Goal: Transaction & Acquisition: Purchase product/service

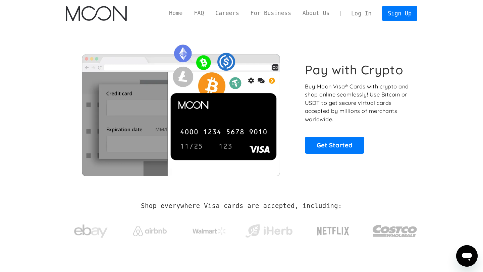
click at [365, 11] on link "Log In" at bounding box center [361, 13] width 32 height 15
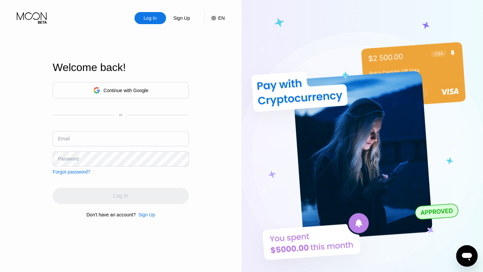
click at [143, 92] on div "Continue with Google" at bounding box center [126, 90] width 45 height 5
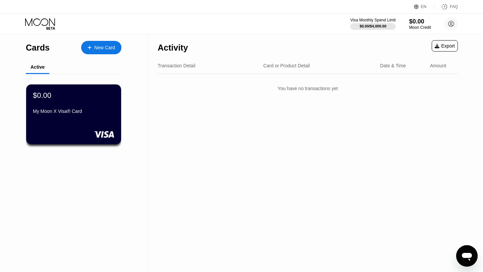
click at [38, 21] on icon at bounding box center [40, 24] width 31 height 12
click at [97, 49] on div "New Card" at bounding box center [104, 48] width 21 height 6
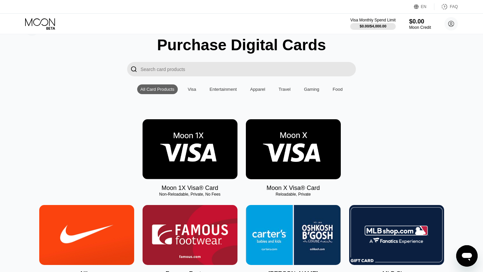
scroll to position [24, 0]
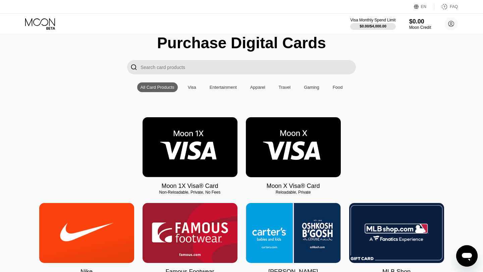
click at [293, 162] on img at bounding box center [293, 147] width 95 height 60
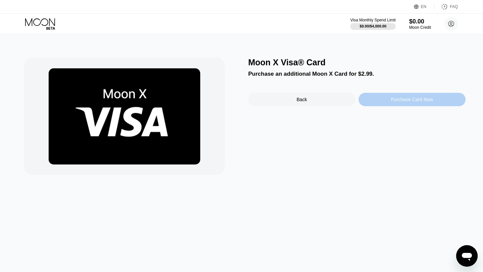
click at [395, 102] on div "Purchase Card Now" at bounding box center [411, 99] width 107 height 13
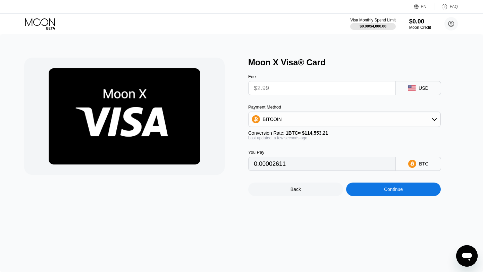
click at [346, 113] on div "BITCOIN" at bounding box center [344, 119] width 192 height 15
click at [345, 117] on div "BITCOIN" at bounding box center [344, 119] width 192 height 13
click at [335, 149] on div "USDT on TRON" at bounding box center [344, 152] width 188 height 13
type input "3.02"
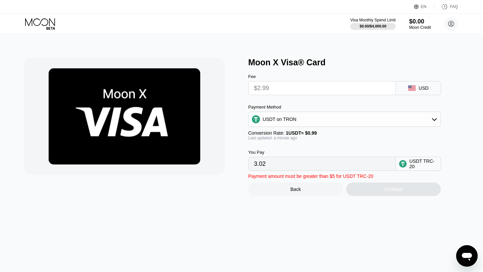
click at [313, 166] on input "3.02" at bounding box center [322, 163] width 136 height 13
click at [316, 166] on input "3.02" at bounding box center [322, 163] width 136 height 13
click at [311, 125] on div "USDT on TRON" at bounding box center [344, 119] width 192 height 13
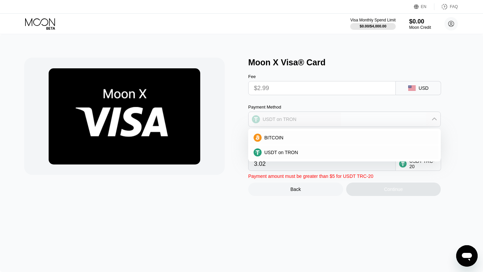
click at [311, 125] on div "USDT on TRON" at bounding box center [344, 119] width 192 height 13
click at [294, 165] on input "3.02" at bounding box center [322, 163] width 136 height 13
click at [411, 161] on div "USDT TRC-20" at bounding box center [423, 164] width 28 height 11
click at [307, 184] on div "Back" at bounding box center [295, 189] width 95 height 13
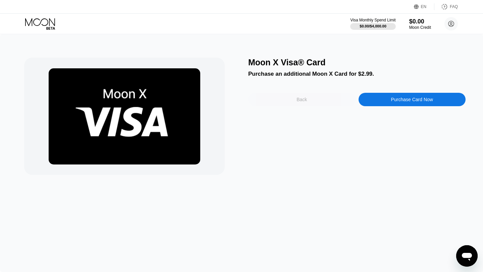
click at [303, 97] on div "Back" at bounding box center [301, 99] width 107 height 13
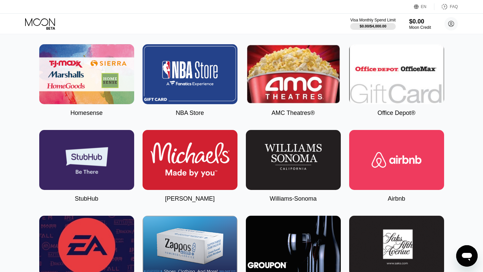
scroll to position [1386, 0]
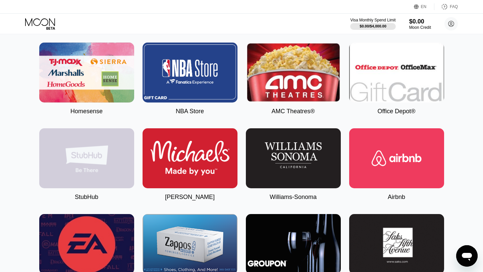
click at [114, 162] on img at bounding box center [86, 158] width 95 height 60
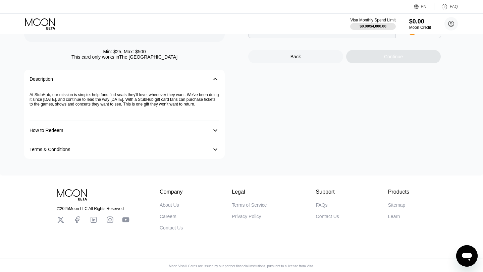
scroll to position [140, 0]
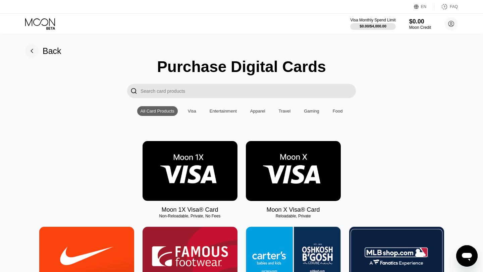
click at [296, 177] on img at bounding box center [293, 171] width 95 height 60
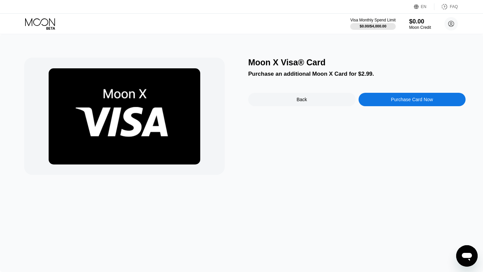
click at [401, 99] on div "Purchase Card Now" at bounding box center [412, 99] width 42 height 5
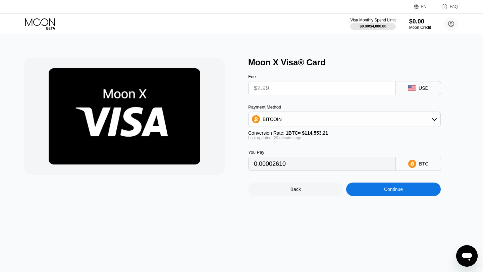
type input "0.00002610"
type input "0.00002612"
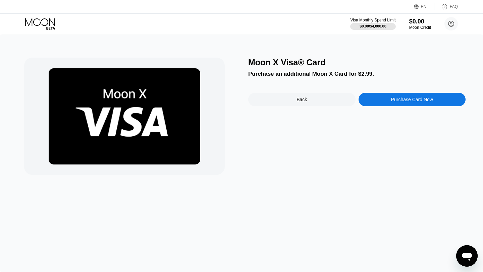
click at [371, 101] on div "Purchase Card Now" at bounding box center [411, 99] width 107 height 13
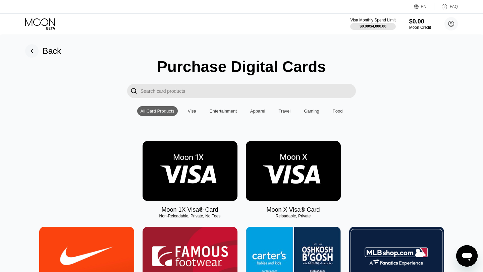
click at [294, 152] on img at bounding box center [293, 171] width 95 height 60
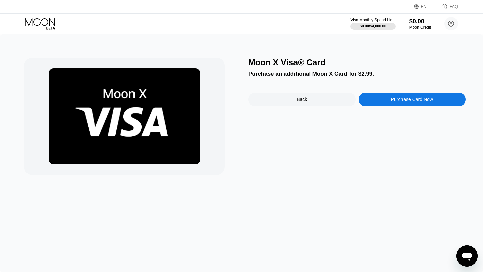
click at [370, 101] on div "Purchase Card Now" at bounding box center [411, 99] width 107 height 13
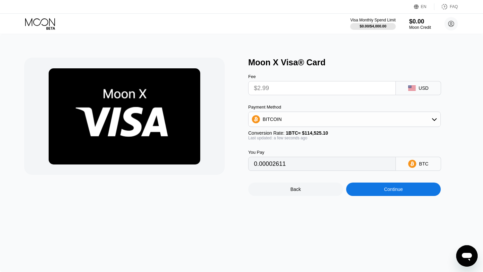
click at [337, 120] on div "BITCOIN" at bounding box center [344, 119] width 192 height 13
click at [327, 148] on div "USDT on TRON" at bounding box center [344, 152] width 188 height 13
type input "3.02"
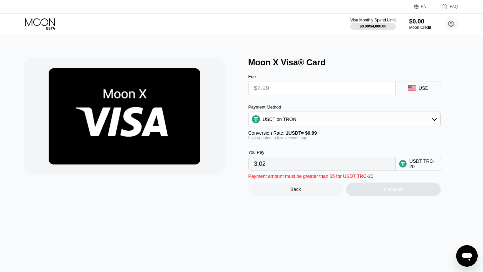
click at [319, 89] on input "$2.99" at bounding box center [322, 87] width 136 height 13
click at [300, 166] on input "3.02" at bounding box center [322, 163] width 136 height 13
click at [250, 204] on div "Moon X Visa® Card Fee $2.99 USD Payment Method USDT on TRON Conversion Rate: 1 …" at bounding box center [241, 153] width 483 height 238
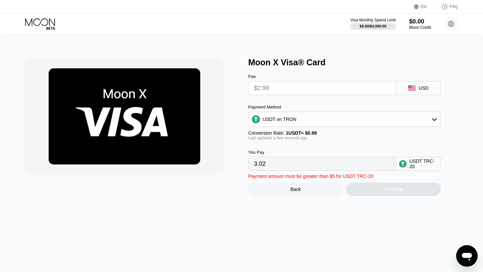
click at [269, 165] on input "3.02" at bounding box center [322, 163] width 136 height 13
click at [323, 82] on input "$2.99" at bounding box center [322, 87] width 136 height 13
click at [322, 88] on input "$2.99" at bounding box center [322, 87] width 136 height 13
click at [328, 167] on input "3.02" at bounding box center [322, 163] width 136 height 13
click at [342, 119] on div "USDT on TRON" at bounding box center [344, 119] width 192 height 13
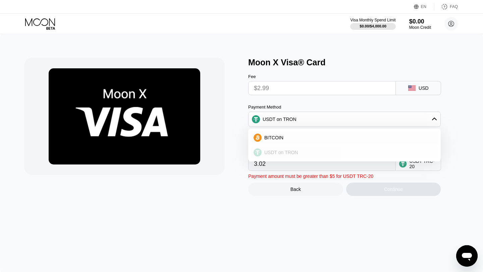
click at [339, 147] on div "USDT on TRON" at bounding box center [344, 152] width 188 height 13
click at [410, 166] on div "USDT TRC-20" at bounding box center [423, 164] width 28 height 11
click at [410, 88] on rect at bounding box center [411, 88] width 7 height 5
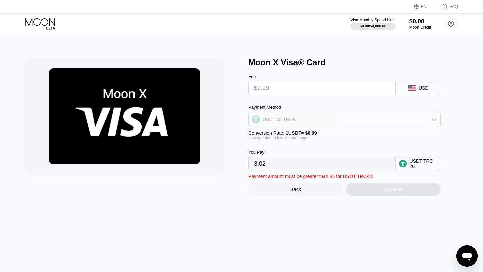
click at [312, 114] on div "USDT on TRON" at bounding box center [344, 119] width 192 height 13
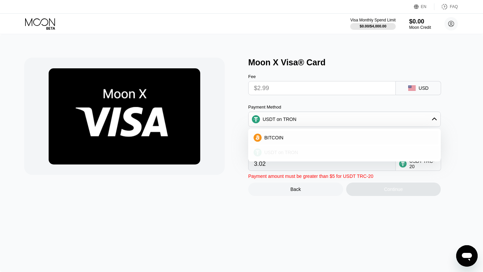
click at [311, 150] on div "USDT on TRON" at bounding box center [349, 152] width 174 height 5
click at [348, 162] on input "3.02" at bounding box center [322, 163] width 136 height 13
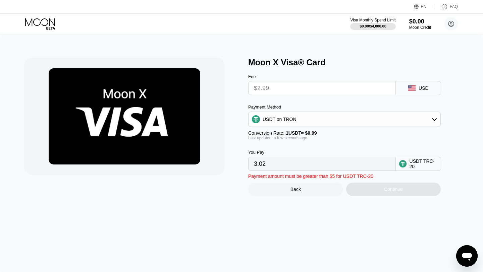
click at [255, 226] on div "Moon X Visa® Card Fee $2.99 USD Payment Method USDT on TRON Conversion Rate: 1 …" at bounding box center [241, 153] width 483 height 238
click at [328, 158] on input "3.02" at bounding box center [322, 163] width 136 height 13
click at [384, 115] on div "USDT on TRON" at bounding box center [344, 119] width 192 height 13
click at [384, 116] on div "USDT on TRON" at bounding box center [344, 119] width 192 height 13
click at [366, 90] on input "$2.99" at bounding box center [322, 87] width 136 height 13
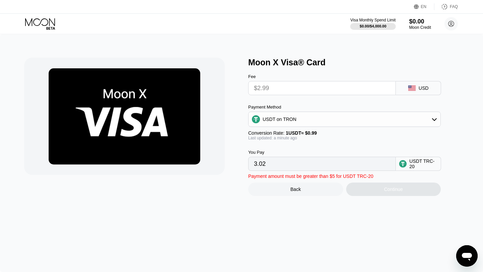
click at [366, 90] on input "$2.99" at bounding box center [322, 87] width 136 height 13
click at [409, 91] on icon at bounding box center [411, 88] width 7 height 5
click at [357, 122] on div "USDT on TRON" at bounding box center [344, 119] width 192 height 13
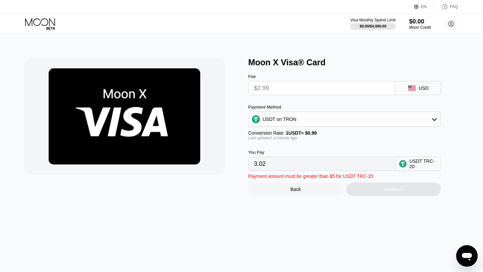
click at [357, 122] on div "USDT on TRON" at bounding box center [344, 119] width 192 height 13
click at [333, 164] on input "3.02" at bounding box center [322, 163] width 136 height 13
click at [336, 154] on div "You Pay" at bounding box center [322, 152] width 148 height 5
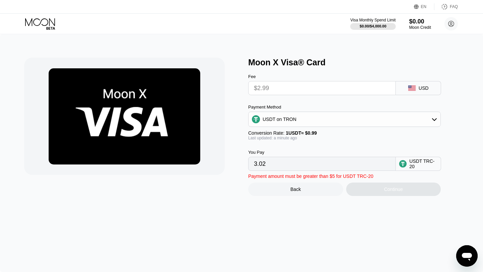
click at [276, 160] on input "3.02" at bounding box center [322, 163] width 136 height 13
click at [409, 162] on div "USDT TRC-20" at bounding box center [418, 164] width 45 height 14
click at [328, 190] on div "Back" at bounding box center [295, 189] width 95 height 13
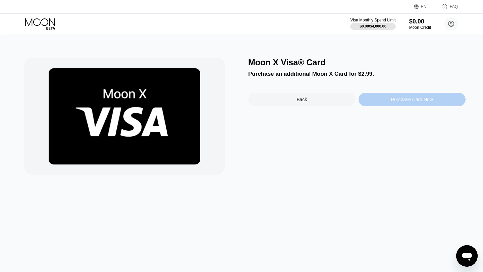
click at [414, 96] on div "Purchase Card Now" at bounding box center [411, 99] width 107 height 13
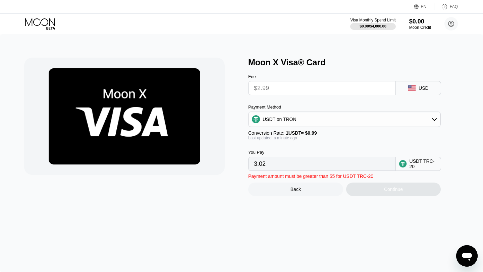
click at [304, 191] on div "Back" at bounding box center [295, 189] width 95 height 13
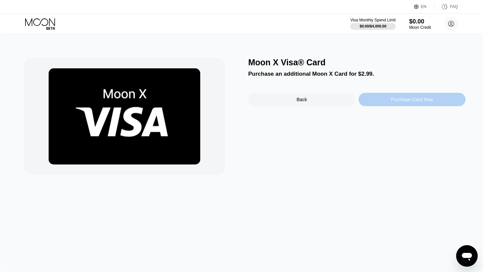
click at [424, 102] on div "Purchase Card Now" at bounding box center [412, 99] width 42 height 5
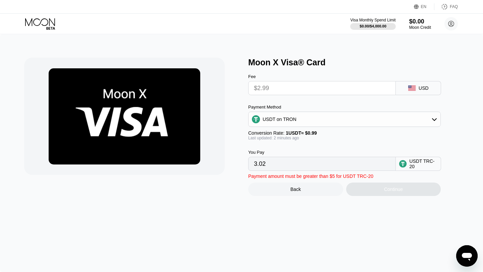
click at [414, 89] on icon at bounding box center [411, 88] width 7 height 5
click at [420, 119] on div "USDT on TRON" at bounding box center [344, 119] width 192 height 13
click at [409, 134] on div "BITCOIN" at bounding box center [344, 137] width 188 height 13
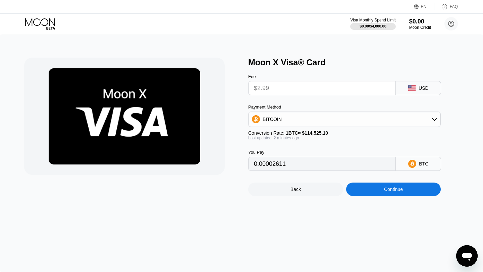
click at [371, 156] on div "You Pay 0.00002611" at bounding box center [322, 160] width 148 height 21
click at [356, 166] on input "0.00002611" at bounding box center [322, 163] width 136 height 13
click at [349, 166] on input "0.00002611" at bounding box center [322, 163] width 136 height 13
click at [373, 120] on div "BITCOIN" at bounding box center [344, 119] width 192 height 13
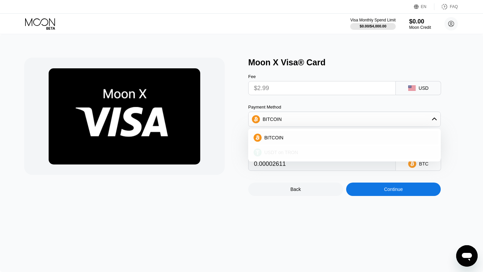
click at [358, 149] on div "USDT on TRON" at bounding box center [344, 152] width 188 height 13
type input "3.02"
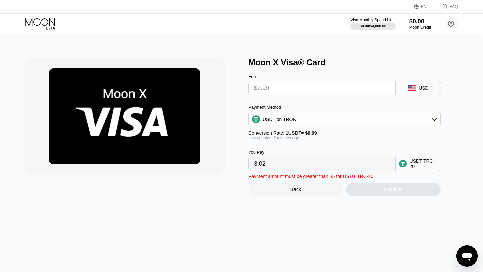
click at [336, 168] on input "3.02" at bounding box center [322, 163] width 136 height 13
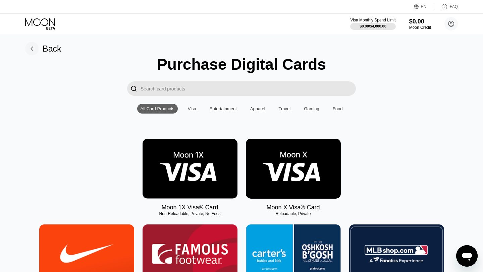
scroll to position [3, 0]
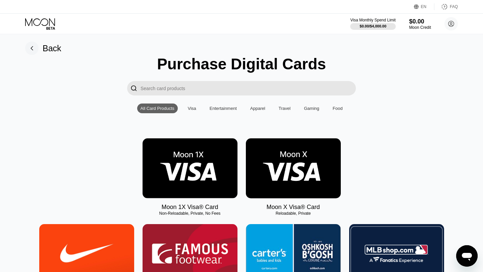
click at [202, 184] on img at bounding box center [190, 168] width 95 height 60
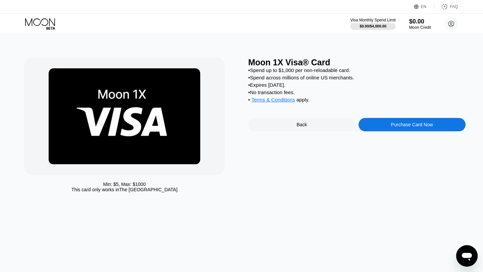
click at [393, 124] on div "Purchase Card Now" at bounding box center [412, 124] width 42 height 5
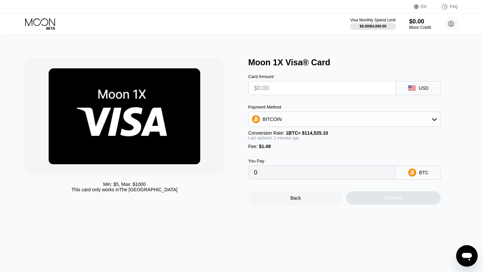
click at [354, 127] on div "BITCOIN" at bounding box center [344, 119] width 192 height 15
click at [352, 116] on div "BITCOIN" at bounding box center [344, 119] width 192 height 13
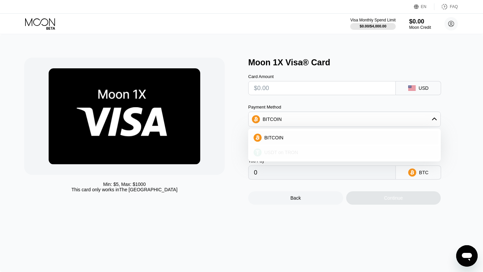
click at [335, 152] on div "USDT on TRON" at bounding box center [349, 152] width 174 height 5
type input "0.00"
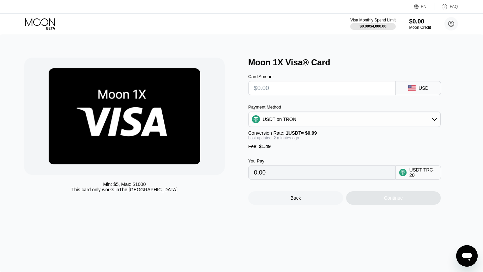
click at [328, 177] on input "0.00" at bounding box center [322, 172] width 136 height 13
click at [328, 174] on input "0.00" at bounding box center [322, 172] width 136 height 13
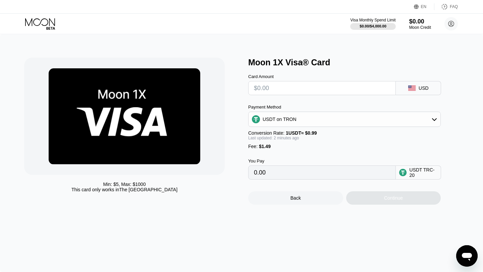
click at [328, 174] on input "0.00" at bounding box center [322, 172] width 136 height 13
click at [303, 92] on input "text" at bounding box center [322, 87] width 136 height 13
type input "$9"
type input "10.60"
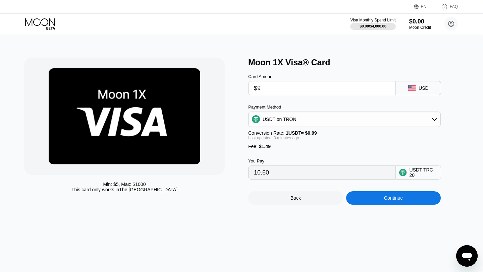
type input "$99"
type input "101.51"
type input "$9"
type input "10.60"
type input "0.00"
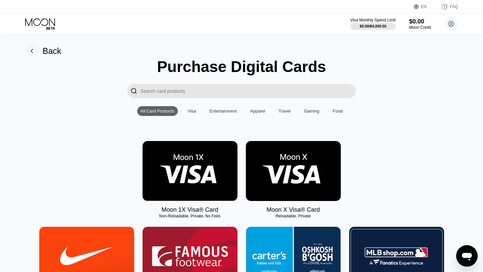
click at [275, 170] on img at bounding box center [293, 171] width 95 height 60
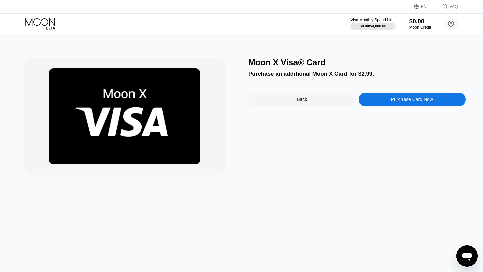
click at [371, 100] on div "Purchase Card Now" at bounding box center [411, 99] width 107 height 13
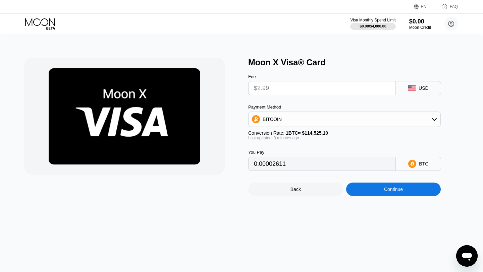
click at [334, 95] on input "$2.99" at bounding box center [322, 87] width 136 height 13
click at [332, 93] on input "$2.99" at bounding box center [322, 87] width 136 height 13
click at [331, 90] on input "$2.99" at bounding box center [322, 87] width 136 height 13
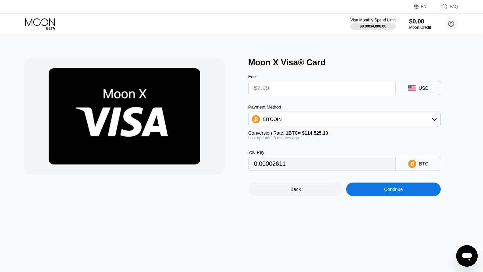
click at [331, 90] on input "$2.99" at bounding box center [322, 87] width 136 height 13
click at [408, 87] on icon at bounding box center [409, 87] width 3 height 2
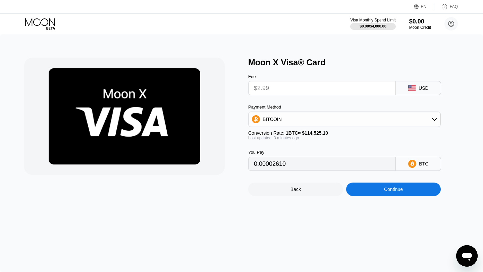
type input "0.00002610"
click at [449, 25] on circle at bounding box center [450, 23] width 13 height 13
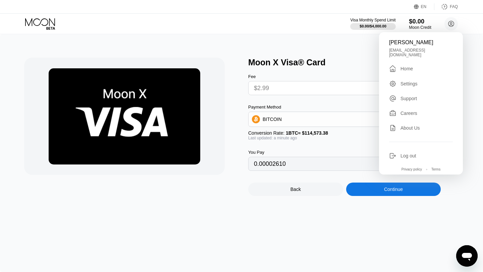
click at [422, 22] on div "$0.00" at bounding box center [420, 21] width 22 height 7
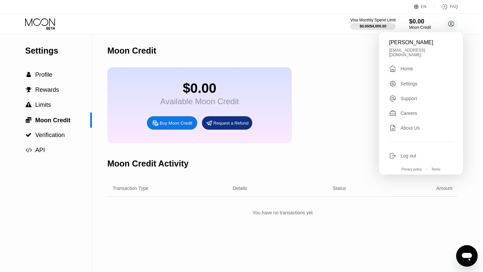
click at [339, 66] on div "Moon Credit" at bounding box center [282, 50] width 350 height 33
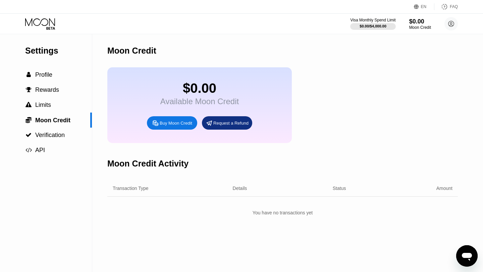
click at [171, 124] on div "Buy Moon Credit" at bounding box center [176, 123] width 33 height 6
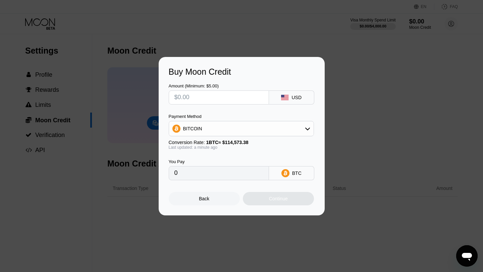
click at [218, 101] on input "text" at bounding box center [218, 97] width 89 height 13
click at [82, 97] on div "Buy Moon Credit Amount (Minimum: $5.00) USD Payment Method BITCOIN Conversion R…" at bounding box center [241, 136] width 483 height 159
click at [217, 196] on div "Back" at bounding box center [204, 198] width 71 height 13
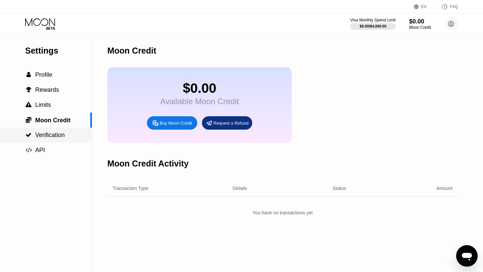
click at [54, 137] on span "Verification" at bounding box center [50, 135] width 30 height 7
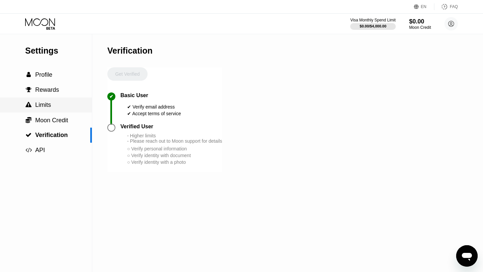
click at [54, 108] on div " Limits" at bounding box center [46, 105] width 92 height 7
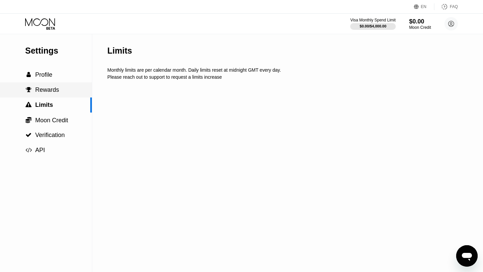
click at [57, 96] on div " Rewards" at bounding box center [46, 89] width 92 height 15
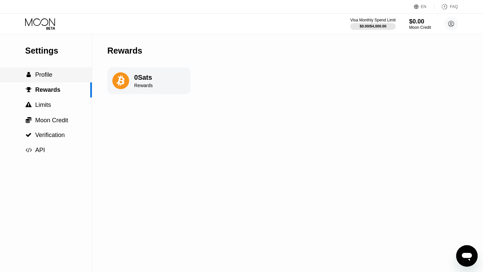
click at [59, 82] on div " Profile" at bounding box center [46, 74] width 92 height 15
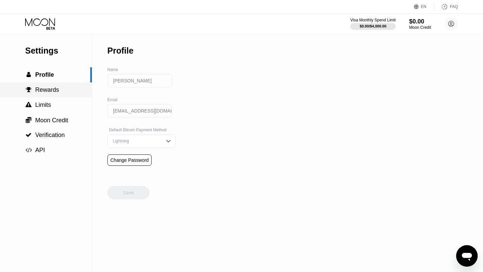
click at [58, 89] on span "Rewards" at bounding box center [47, 90] width 24 height 7
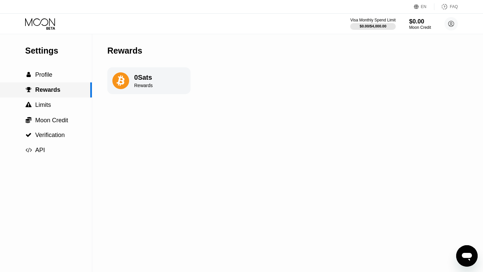
click at [58, 96] on div " Rewards" at bounding box center [46, 89] width 92 height 15
click at [58, 100] on div " Limits" at bounding box center [46, 105] width 92 height 15
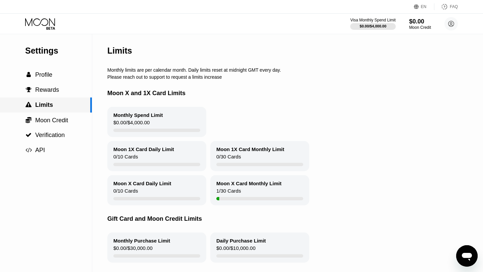
click at [57, 112] on div " Limits" at bounding box center [46, 105] width 92 height 15
click at [56, 121] on span "Moon Credit" at bounding box center [51, 120] width 33 height 7
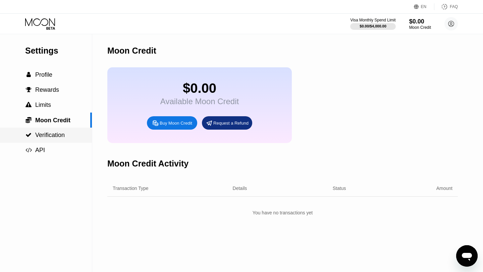
click at [57, 130] on div " Verification" at bounding box center [46, 135] width 92 height 15
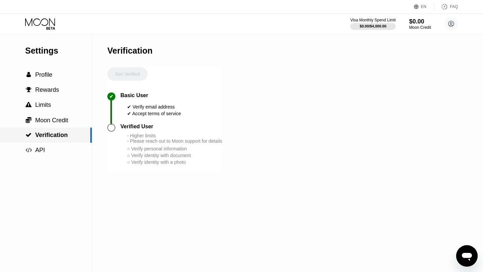
click at [57, 142] on div " Verification" at bounding box center [46, 135] width 92 height 15
click at [54, 150] on div " API" at bounding box center [46, 150] width 92 height 7
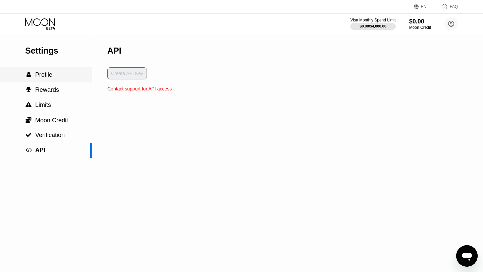
click at [60, 72] on div " Profile" at bounding box center [46, 74] width 92 height 7
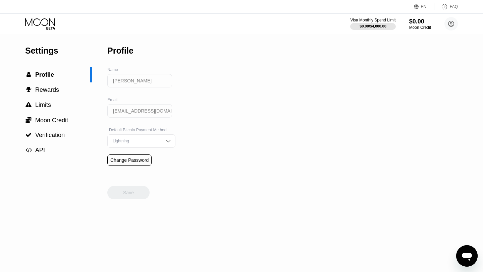
click at [49, 44] on div "Settings  Profile  Rewards  Limits  Moon Credit  Verification  API" at bounding box center [46, 96] width 92 height 124
click at [44, 30] on div "Visa Monthly Spend Limit $0.00 / $4,000.00 $0.00 Moon Credit Shivam Singhania s…" at bounding box center [241, 24] width 483 height 20
click at [45, 24] on icon at bounding box center [40, 24] width 31 height 12
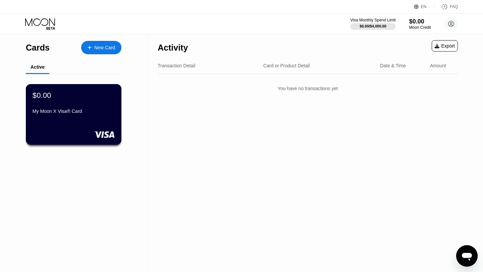
click at [104, 115] on div "My Moon X Visa® Card" at bounding box center [74, 113] width 82 height 8
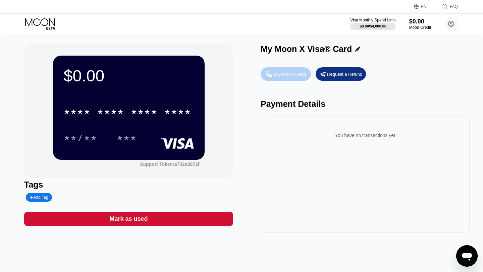
click at [292, 73] on div "Buy Moon Credit" at bounding box center [289, 74] width 33 height 6
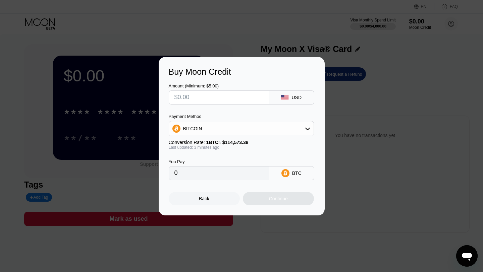
click at [244, 100] on input "text" at bounding box center [218, 97] width 89 height 13
click at [247, 122] on div "BITCOIN" at bounding box center [241, 128] width 145 height 13
click at [244, 158] on div "USDT on TRON" at bounding box center [241, 161] width 141 height 13
type input "0.00"
click at [232, 91] on input "text" at bounding box center [218, 97] width 89 height 13
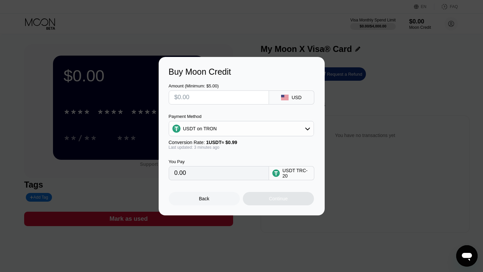
type input "$5"
type input "5.05"
type input "$5"
click at [264, 199] on div "Continue" at bounding box center [278, 198] width 71 height 13
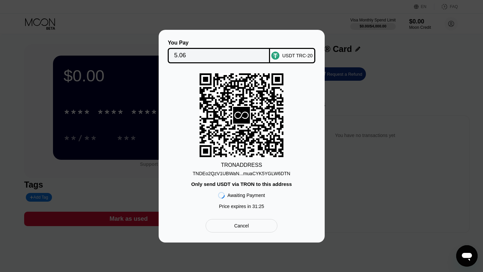
click at [342, 141] on div "You Pay 5.06 USDT TRC-20 TRON ADDRESS TNDEo2QzV1UBWaN...muaCYK5YGLW6DTN Only se…" at bounding box center [241, 136] width 483 height 213
click at [258, 224] on div "Cancel" at bounding box center [241, 225] width 71 height 13
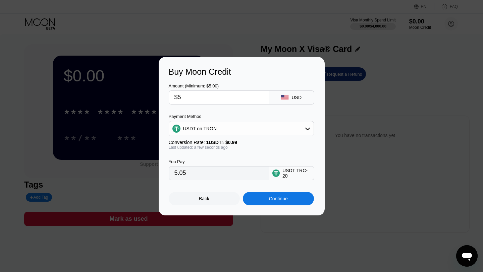
click at [208, 99] on input "$5" at bounding box center [218, 97] width 89 height 13
type input "0.00"
type input "$1"
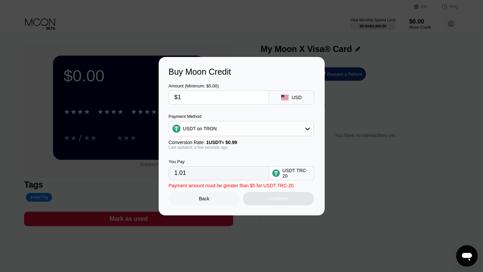
type input "1.01"
type input "$17"
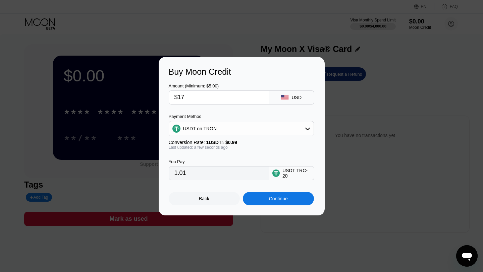
type input "17.17"
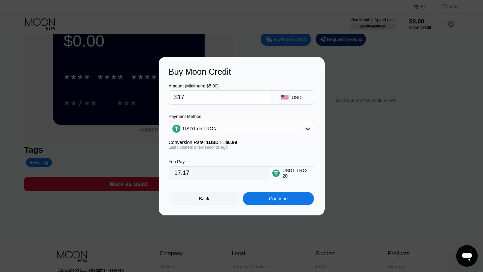
scroll to position [57, 0]
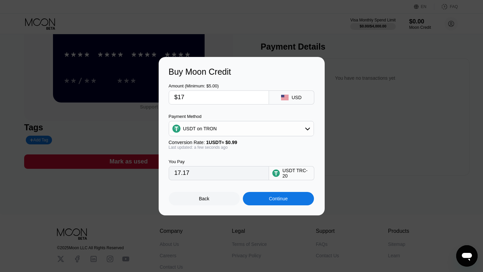
type input "$17"
click at [254, 202] on div "Continue" at bounding box center [278, 198] width 71 height 13
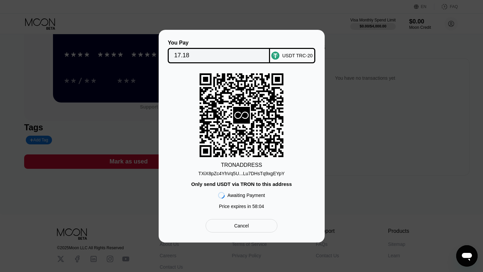
click at [265, 174] on div "TXiX8pZc4YhVq5U...Lu7DHsTq9xgEYpY" at bounding box center [241, 173] width 86 height 5
click at [266, 173] on div "TXiX8pZc4YhVq5U...Lu7DHsTq9xgEYpY" at bounding box center [241, 173] width 86 height 5
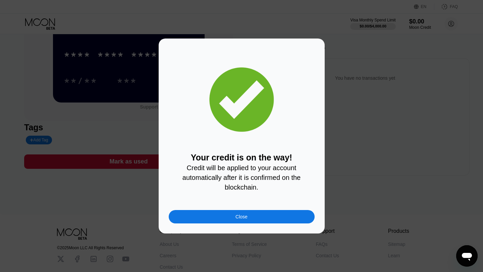
click at [243, 224] on div "Your credit is on the way! Credit will be applied to your account automatically…" at bounding box center [242, 136] width 166 height 195
click at [244, 222] on div "Close" at bounding box center [242, 216] width 146 height 13
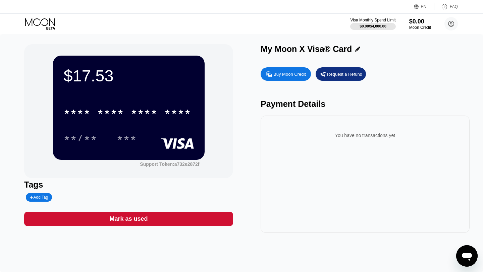
click at [173, 128] on div "* * * * * * * * * * * * **** **/** ***" at bounding box center [129, 119] width 130 height 40
click at [175, 112] on div "****" at bounding box center [177, 113] width 27 height 11
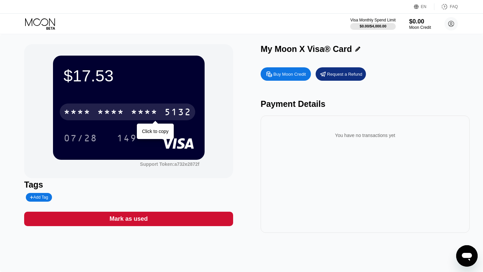
click at [150, 119] on div "* * * * * * * * * * * * 5132" at bounding box center [127, 112] width 135 height 17
click at [149, 111] on div "2331" at bounding box center [144, 113] width 27 height 11
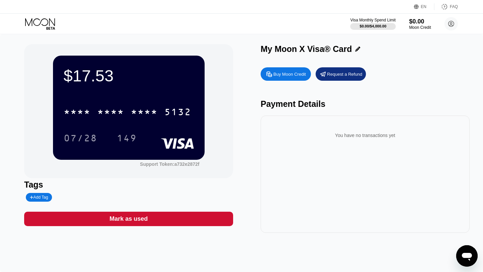
click at [43, 21] on icon at bounding box center [40, 24] width 31 height 12
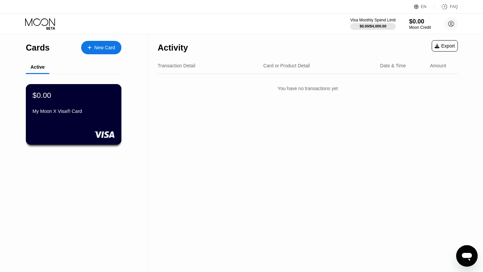
click at [68, 117] on div "$0.00 My Moon X Visa® Card" at bounding box center [74, 114] width 96 height 61
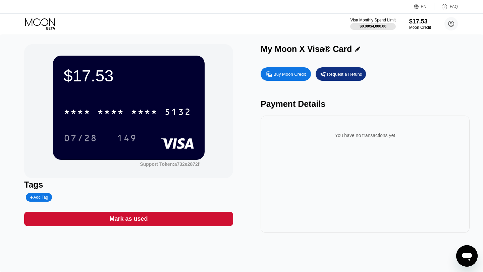
click at [49, 22] on icon at bounding box center [40, 24] width 31 height 12
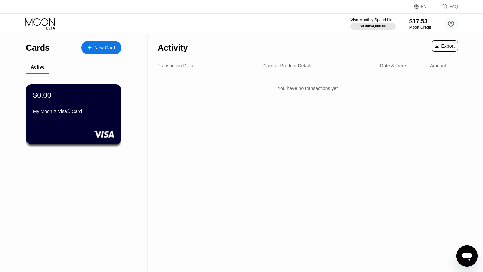
click at [107, 48] on div "New Card" at bounding box center [104, 48] width 21 height 6
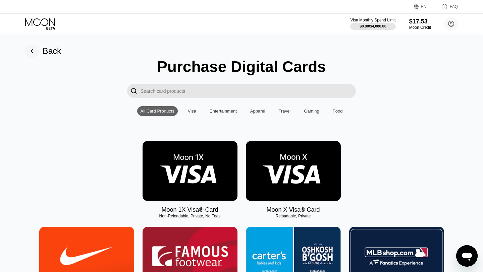
click at [299, 189] on img at bounding box center [293, 171] width 95 height 60
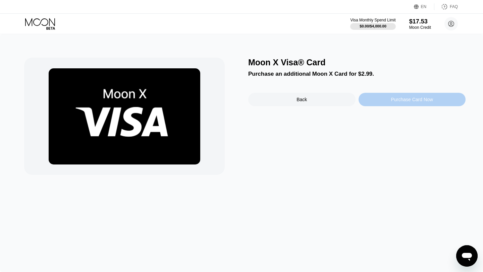
click at [404, 102] on div "Purchase Card Now" at bounding box center [412, 99] width 42 height 5
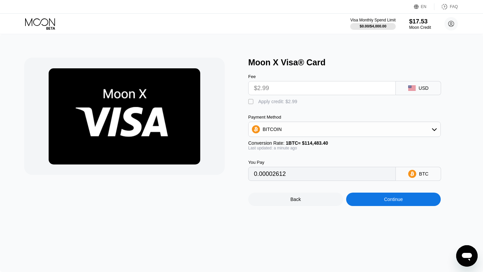
click at [368, 198] on div "Continue" at bounding box center [393, 199] width 95 height 13
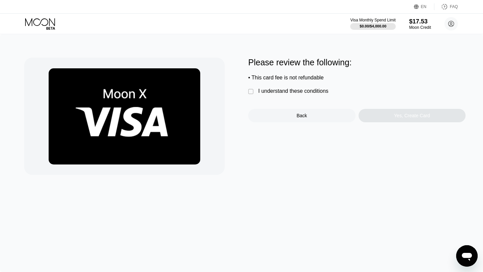
click at [253, 91] on div "" at bounding box center [251, 92] width 7 height 7
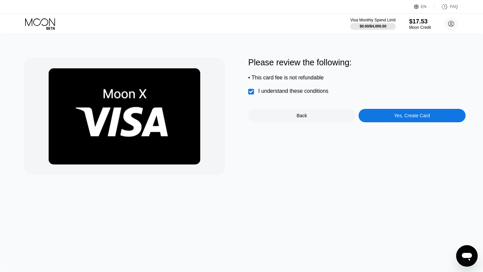
click at [417, 116] on div "Yes, Create Card" at bounding box center [412, 115] width 36 height 5
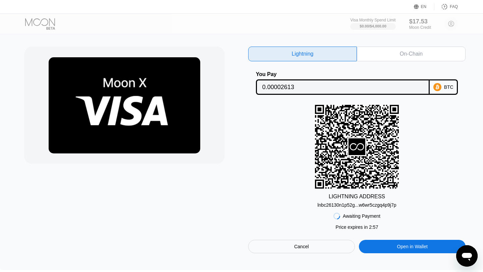
scroll to position [9, 0]
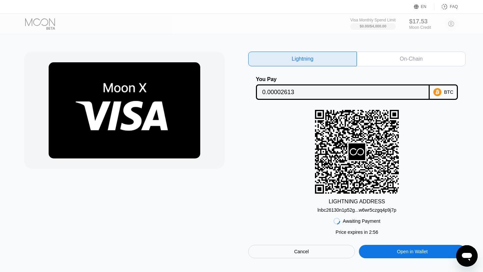
scroll to position [3, 0]
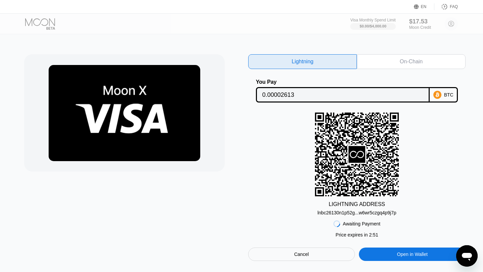
click at [339, 251] on div "Cancel" at bounding box center [301, 254] width 107 height 13
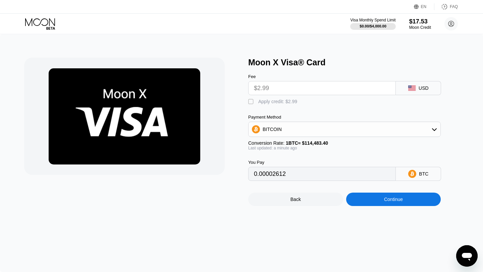
click at [351, 144] on div "Conversion Rate: 1 BTC ≈ $114,483.40" at bounding box center [344, 143] width 192 height 5
click at [351, 128] on div "BITCOIN" at bounding box center [344, 129] width 192 height 13
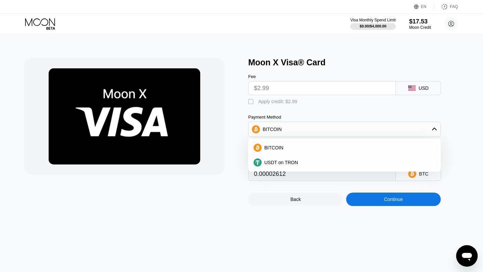
click at [350, 128] on div "BITCOIN" at bounding box center [344, 129] width 192 height 13
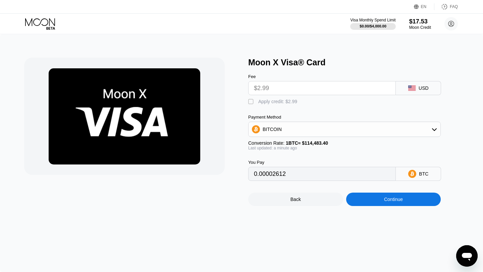
click at [368, 197] on div "Continue" at bounding box center [393, 199] width 95 height 13
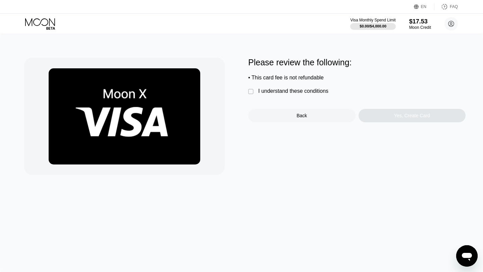
click at [261, 90] on div "I understand these conditions" at bounding box center [293, 91] width 70 height 6
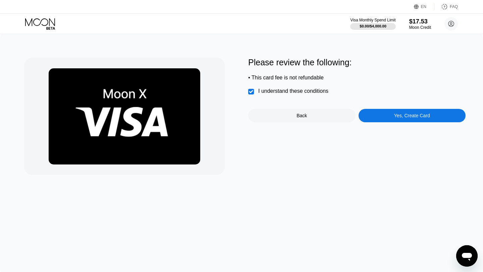
click at [380, 115] on div "Yes, Create Card" at bounding box center [411, 115] width 107 height 13
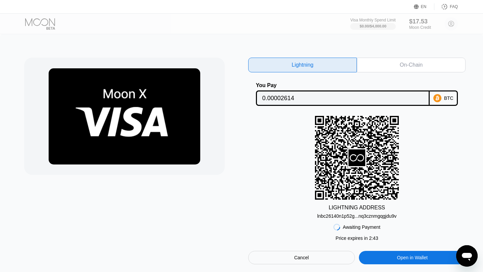
click at [439, 62] on div "On-Chain" at bounding box center [411, 65] width 109 height 15
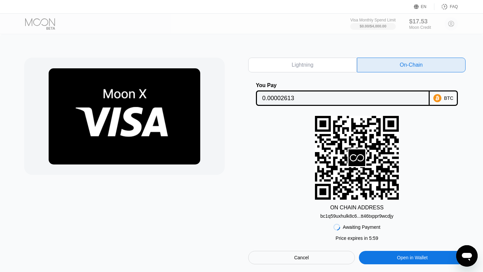
click at [315, 67] on div "Lightning" at bounding box center [302, 65] width 109 height 15
type input "0.00002614"
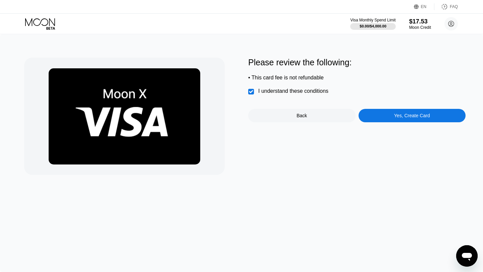
click at [327, 110] on div "Back" at bounding box center [301, 115] width 107 height 13
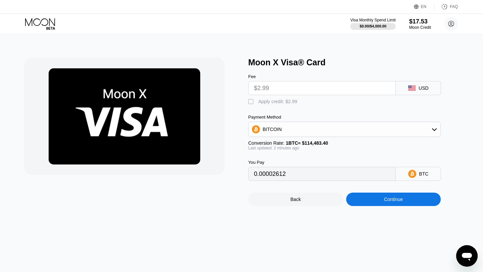
click at [249, 103] on div "" at bounding box center [251, 102] width 7 height 7
type input "0"
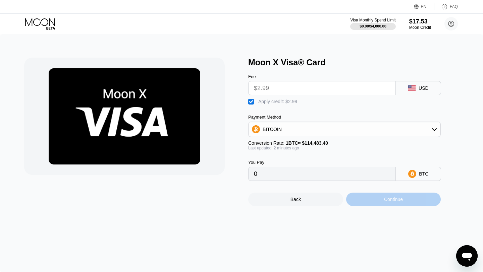
click at [373, 201] on div "Continue" at bounding box center [393, 199] width 95 height 13
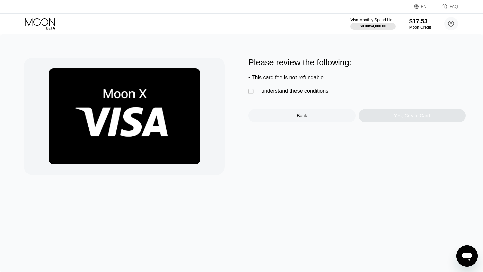
click at [250, 93] on div "" at bounding box center [251, 92] width 7 height 7
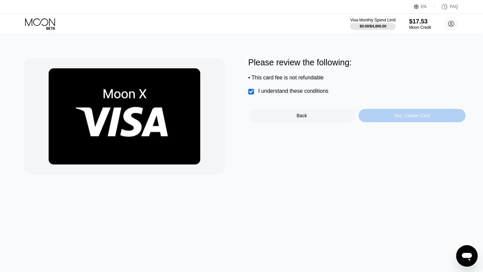
click at [371, 114] on div "Yes, Create Card" at bounding box center [411, 115] width 107 height 13
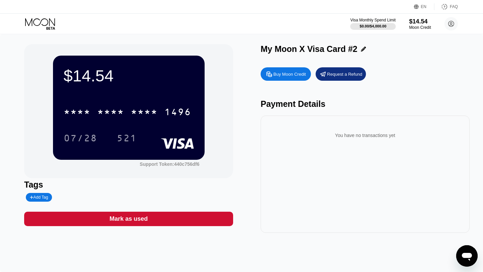
click at [48, 23] on icon at bounding box center [40, 24] width 31 height 12
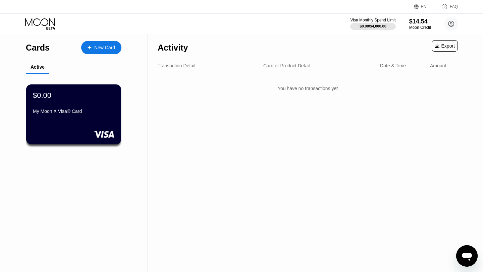
click at [47, 79] on div "$0.00 My Moon X Visa® Card" at bounding box center [73, 116] width 116 height 85
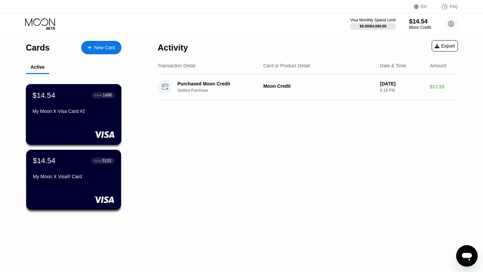
click at [79, 130] on div "$14.54 ● ● ● ● 1496 My Moon X Visa Card #2" at bounding box center [74, 114] width 96 height 61
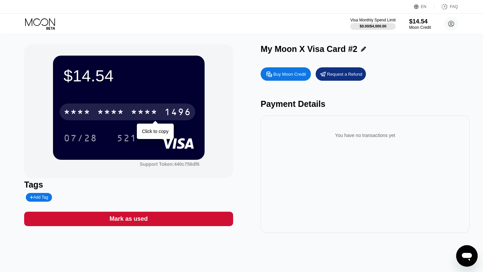
click at [104, 113] on div "* * * *" at bounding box center [110, 113] width 27 height 11
click at [104, 113] on div "6500" at bounding box center [110, 113] width 27 height 11
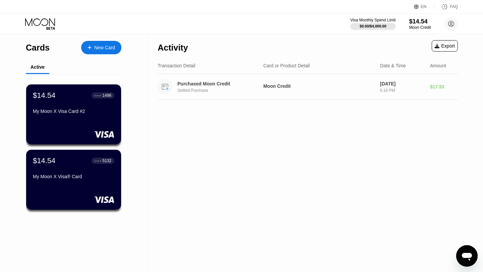
click at [428, 94] on div "Purchased Moon Credit Settled Purchase Moon Credit [DATE] 6:16 PM $17.53" at bounding box center [308, 87] width 300 height 26
click at [406, 83] on div "[DATE]" at bounding box center [402, 83] width 45 height 5
click at [167, 87] on circle at bounding box center [165, 86] width 15 height 15
